Goal: Use online tool/utility

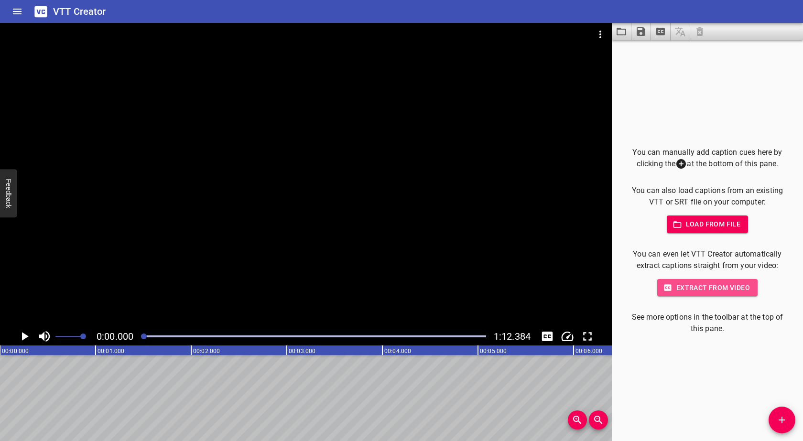
click at [713, 289] on span "Extract from video" at bounding box center [707, 288] width 85 height 12
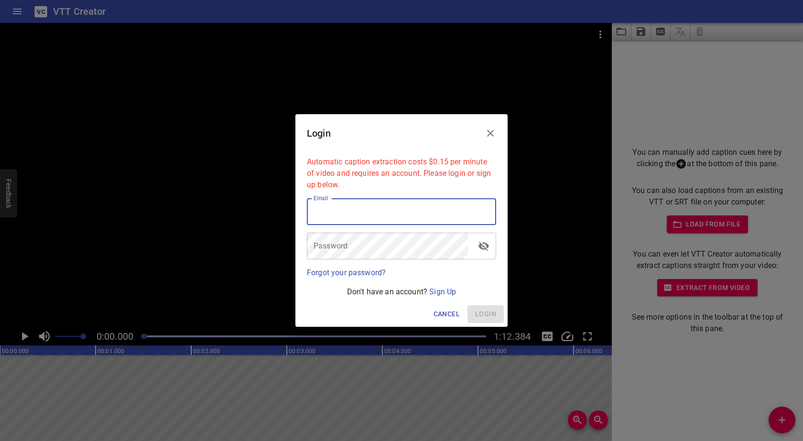
click at [362, 217] on input "email" at bounding box center [401, 211] width 189 height 27
type input "[EMAIL_ADDRESS][DOMAIN_NAME]"
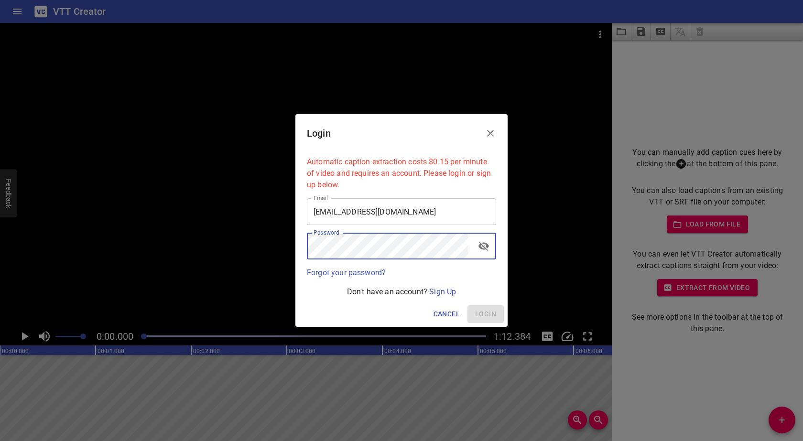
click at [417, 215] on input "[EMAIL_ADDRESS][DOMAIN_NAME]" at bounding box center [401, 211] width 189 height 27
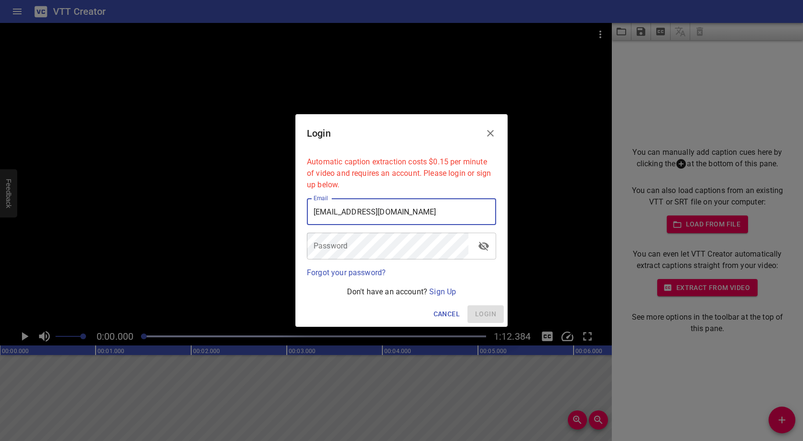
drag, startPoint x: 420, startPoint y: 209, endPoint x: 204, endPoint y: 211, distance: 216.6
click at [204, 211] on div "Login Automatic caption extraction costs $0.15 per minute of video and requires…" at bounding box center [401, 220] width 803 height 441
type input "shrujo27"
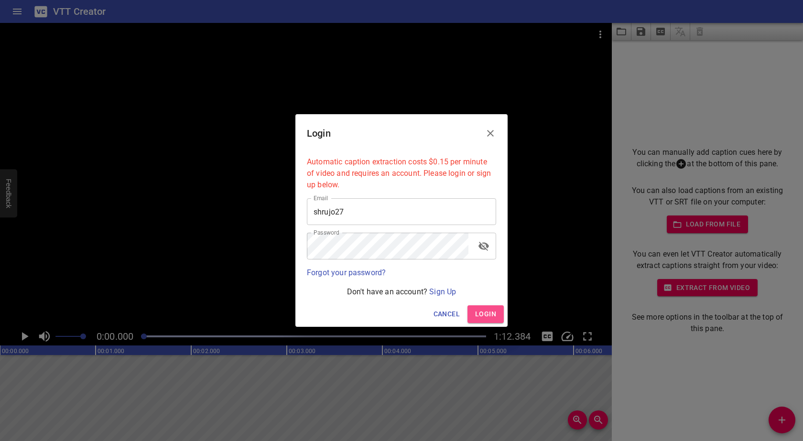
click at [479, 312] on span "Login" at bounding box center [485, 314] width 21 height 12
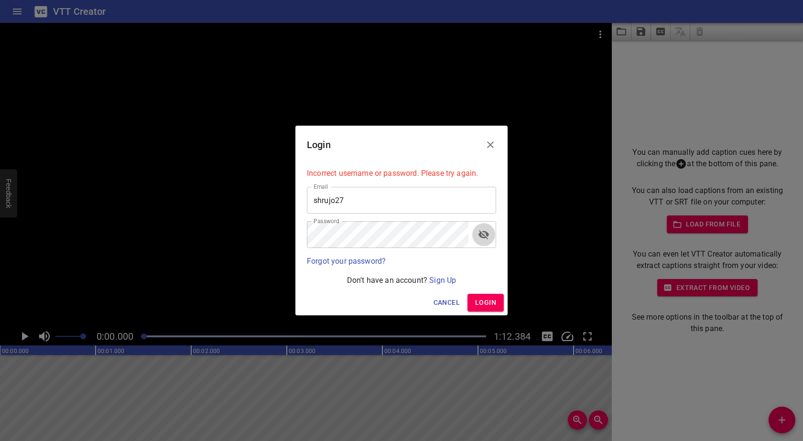
click at [482, 232] on icon "toggle password visibility" at bounding box center [483, 234] width 11 height 11
click at [491, 146] on icon "Close" at bounding box center [490, 144] width 11 height 11
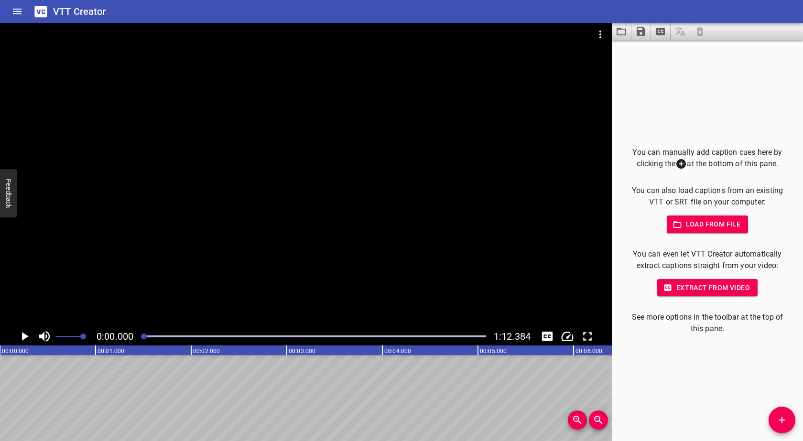
click at [713, 283] on span "Extract from video" at bounding box center [707, 288] width 85 height 12
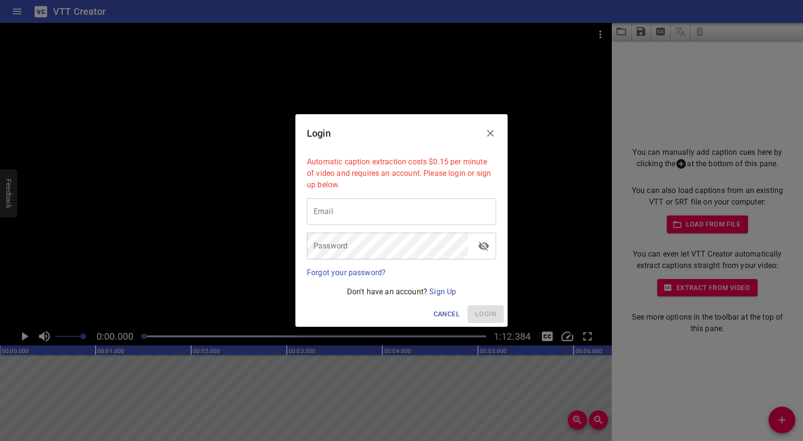
click at [490, 135] on icon "Close" at bounding box center [490, 133] width 11 height 11
